Goal: Use online tool/utility: Utilize a website feature to perform a specific function

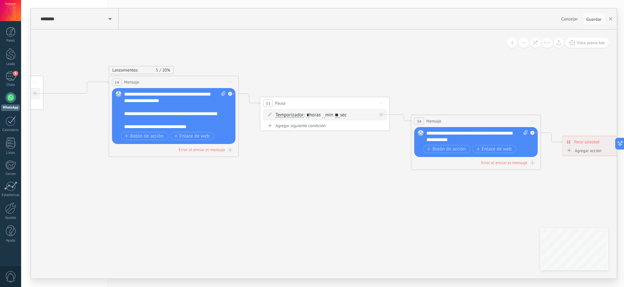
drag, startPoint x: 260, startPoint y: 203, endPoint x: 403, endPoint y: 213, distance: 143.7
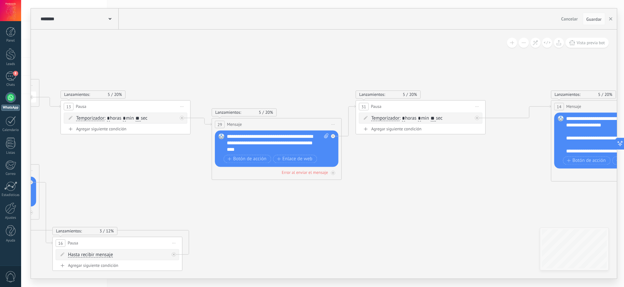
drag, startPoint x: 148, startPoint y: 186, endPoint x: 411, endPoint y: 196, distance: 262.8
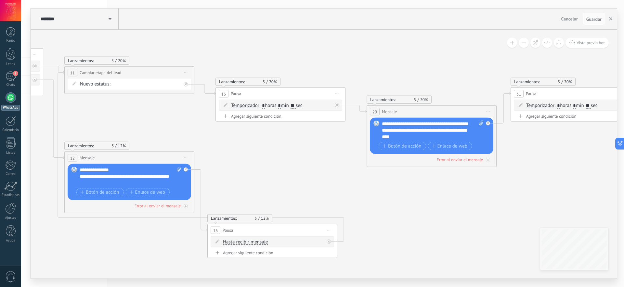
drag, startPoint x: 187, startPoint y: 194, endPoint x: 342, endPoint y: 180, distance: 156.0
click at [342, 180] on icon at bounding box center [62, 59] width 2590 height 656
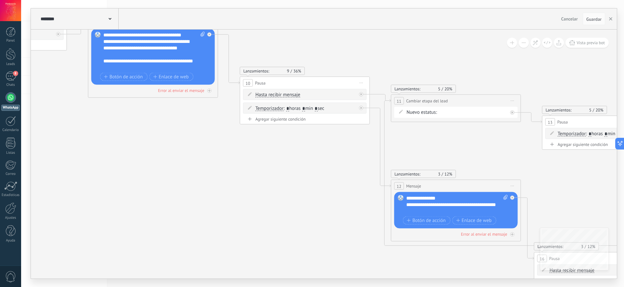
drag, startPoint x: 46, startPoint y: 119, endPoint x: 343, endPoint y: 148, distance: 298.8
click at [343, 148] on icon at bounding box center [389, 87] width 2590 height 656
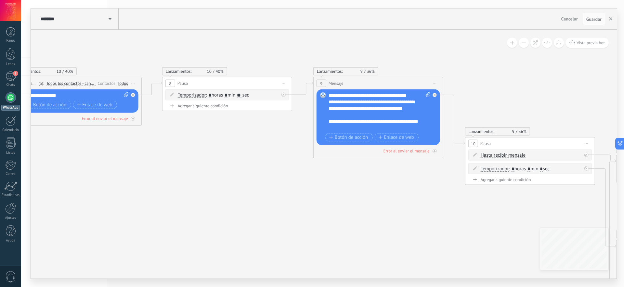
drag, startPoint x: 171, startPoint y: 139, endPoint x: 289, endPoint y: 180, distance: 125.2
click at [414, 198] on icon at bounding box center [614, 148] width 2590 height 656
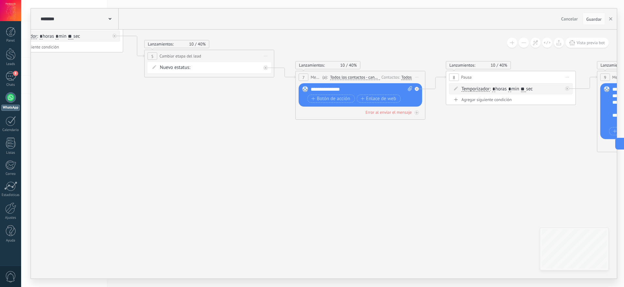
drag, startPoint x: 131, startPoint y: 161, endPoint x: 197, endPoint y: 140, distance: 68.6
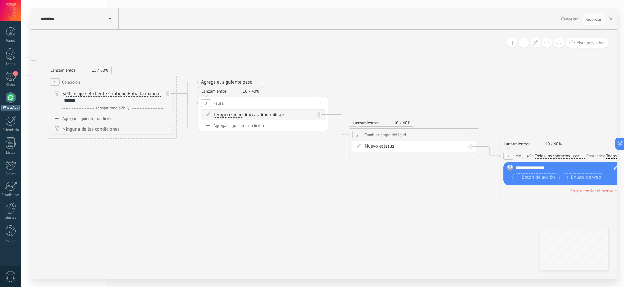
drag, startPoint x: 83, startPoint y: 106, endPoint x: 274, endPoint y: 177, distance: 203.2
drag, startPoint x: 131, startPoint y: 150, endPoint x: 199, endPoint y: 169, distance: 71.0
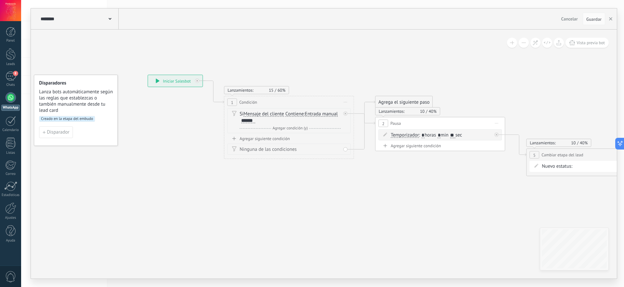
drag, startPoint x: 120, startPoint y: 172, endPoint x: 309, endPoint y: 196, distance: 191.3
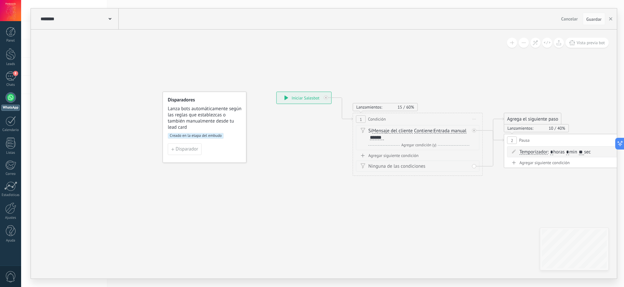
drag, startPoint x: 160, startPoint y: 190, endPoint x: 276, endPoint y: 203, distance: 116.8
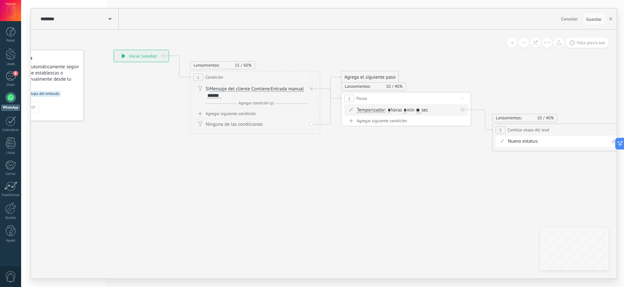
drag, startPoint x: 424, startPoint y: 226, endPoint x: 244, endPoint y: 180, distance: 185.6
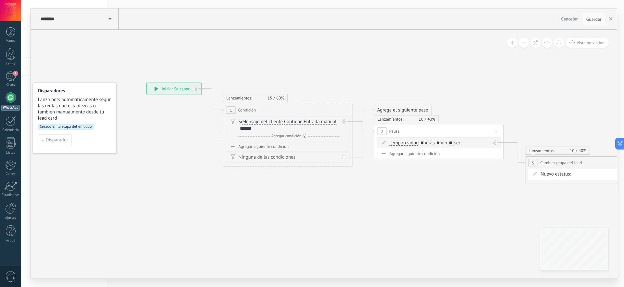
drag, startPoint x: 375, startPoint y: 214, endPoint x: 425, endPoint y: 250, distance: 62.4
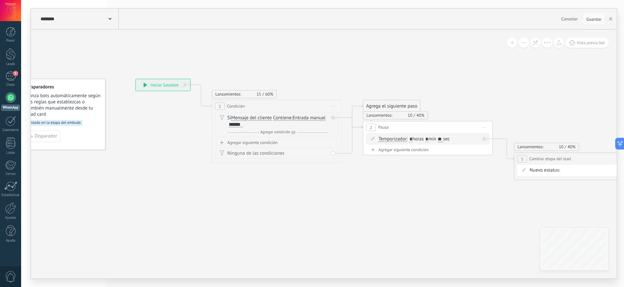
drag, startPoint x: 136, startPoint y: 191, endPoint x: 126, endPoint y: 188, distance: 10.7
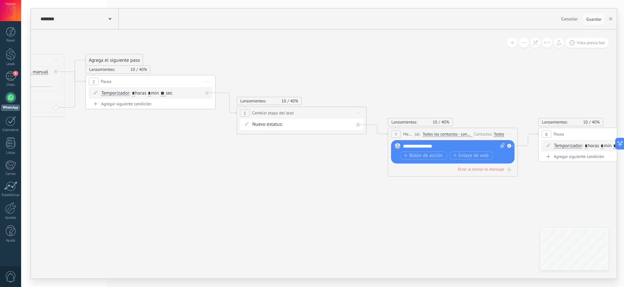
drag, startPoint x: 429, startPoint y: 209, endPoint x: 152, endPoint y: 163, distance: 281.1
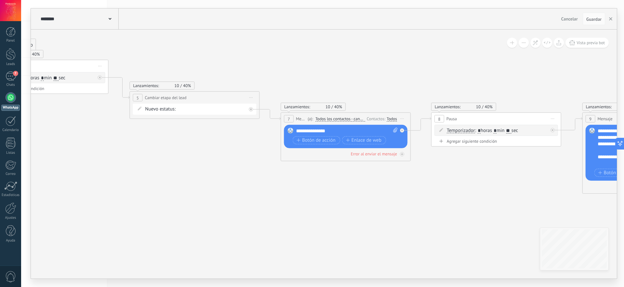
drag, startPoint x: 343, startPoint y: 210, endPoint x: 131, endPoint y: 175, distance: 214.8
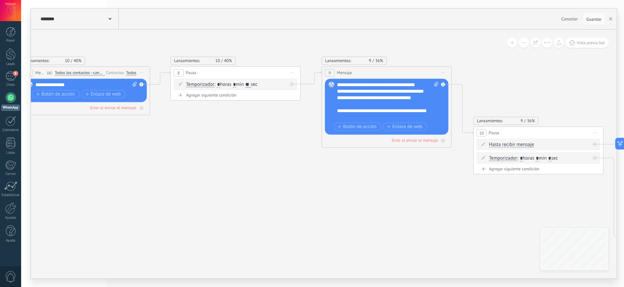
drag, startPoint x: 366, startPoint y: 181, endPoint x: 213, endPoint y: 154, distance: 155.5
click at [213, 154] on icon at bounding box center [623, 137] width 2590 height 656
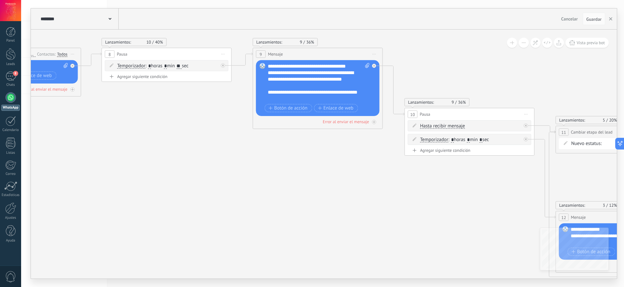
drag, startPoint x: 455, startPoint y: 200, endPoint x: 172, endPoint y: 134, distance: 290.5
click at [172, 134] on icon at bounding box center [554, 118] width 2590 height 656
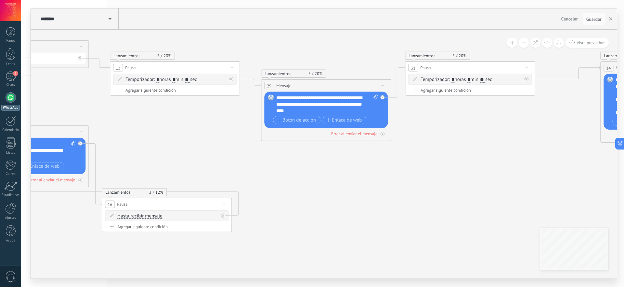
drag, startPoint x: 525, startPoint y: 158, endPoint x: 143, endPoint y: 120, distance: 384.2
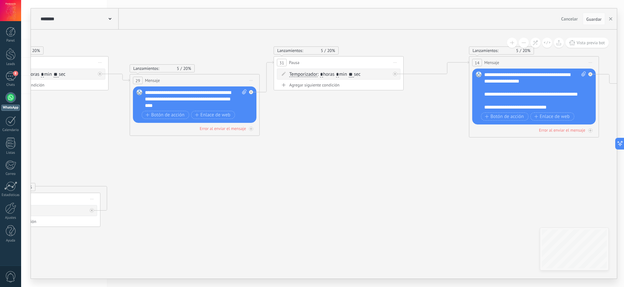
drag, startPoint x: 453, startPoint y: 180, endPoint x: 196, endPoint y: 169, distance: 257.4
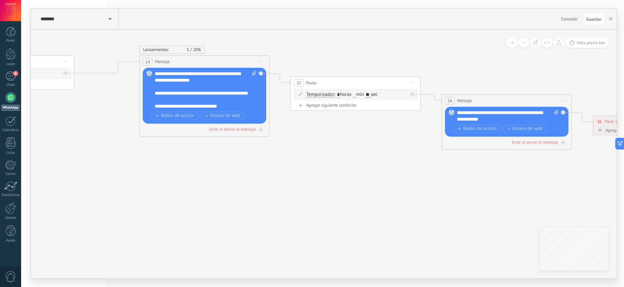
drag, startPoint x: 398, startPoint y: 200, endPoint x: 233, endPoint y: 213, distance: 166.0
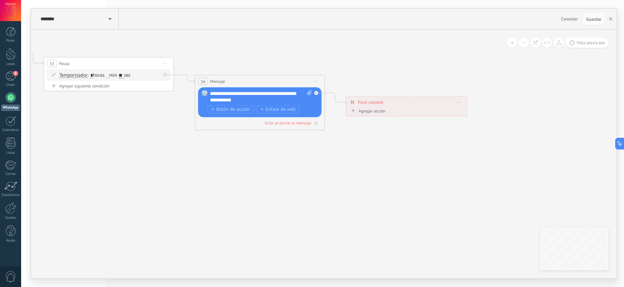
drag, startPoint x: 272, startPoint y: 170, endPoint x: 299, endPoint y: 176, distance: 27.9
